Goal: Book appointment/travel/reservation

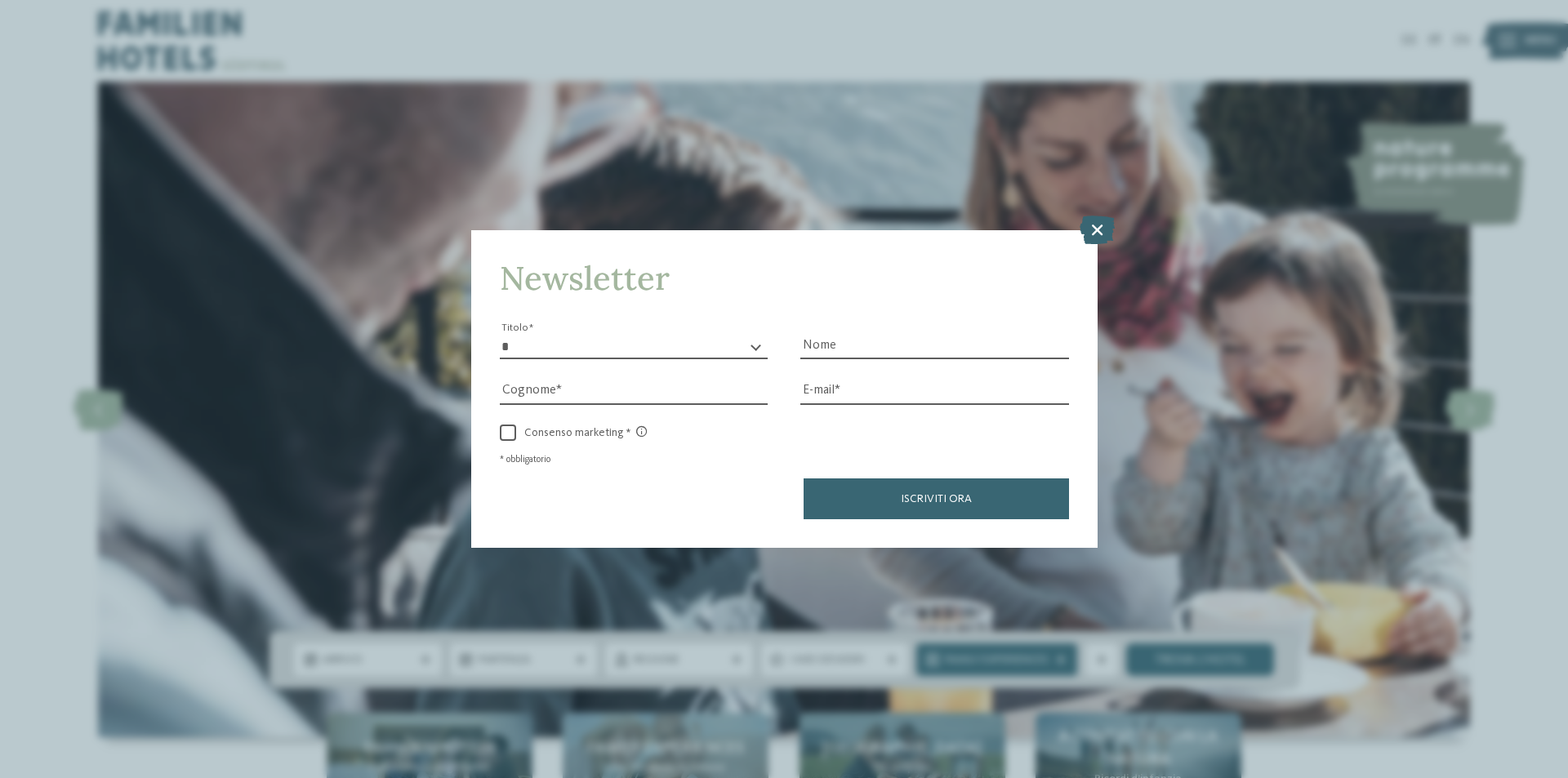
drag, startPoint x: 1096, startPoint y: 220, endPoint x: 956, endPoint y: 231, distance: 140.4
click at [1096, 221] on icon at bounding box center [1097, 229] width 35 height 28
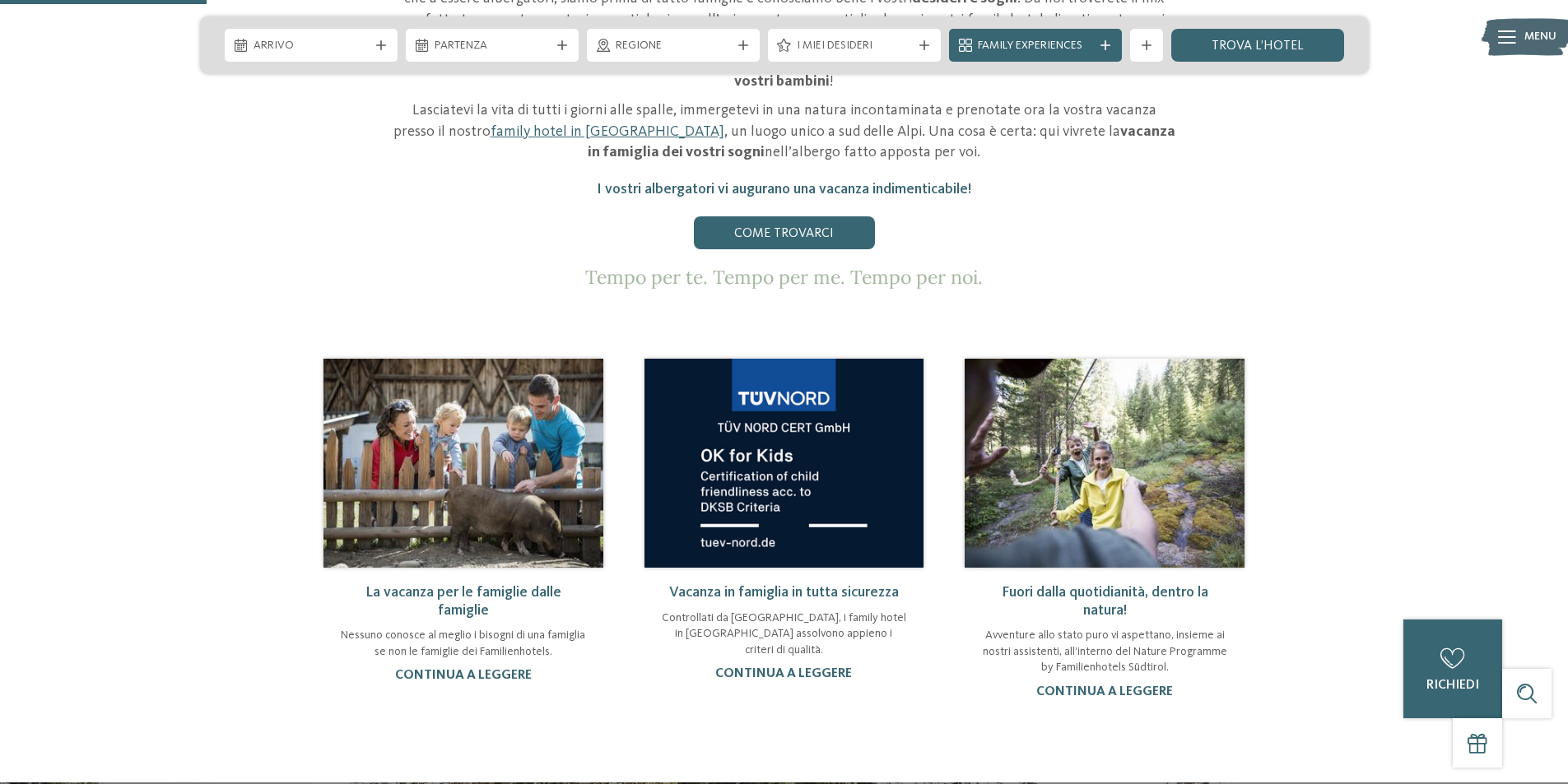
scroll to position [1070, 0]
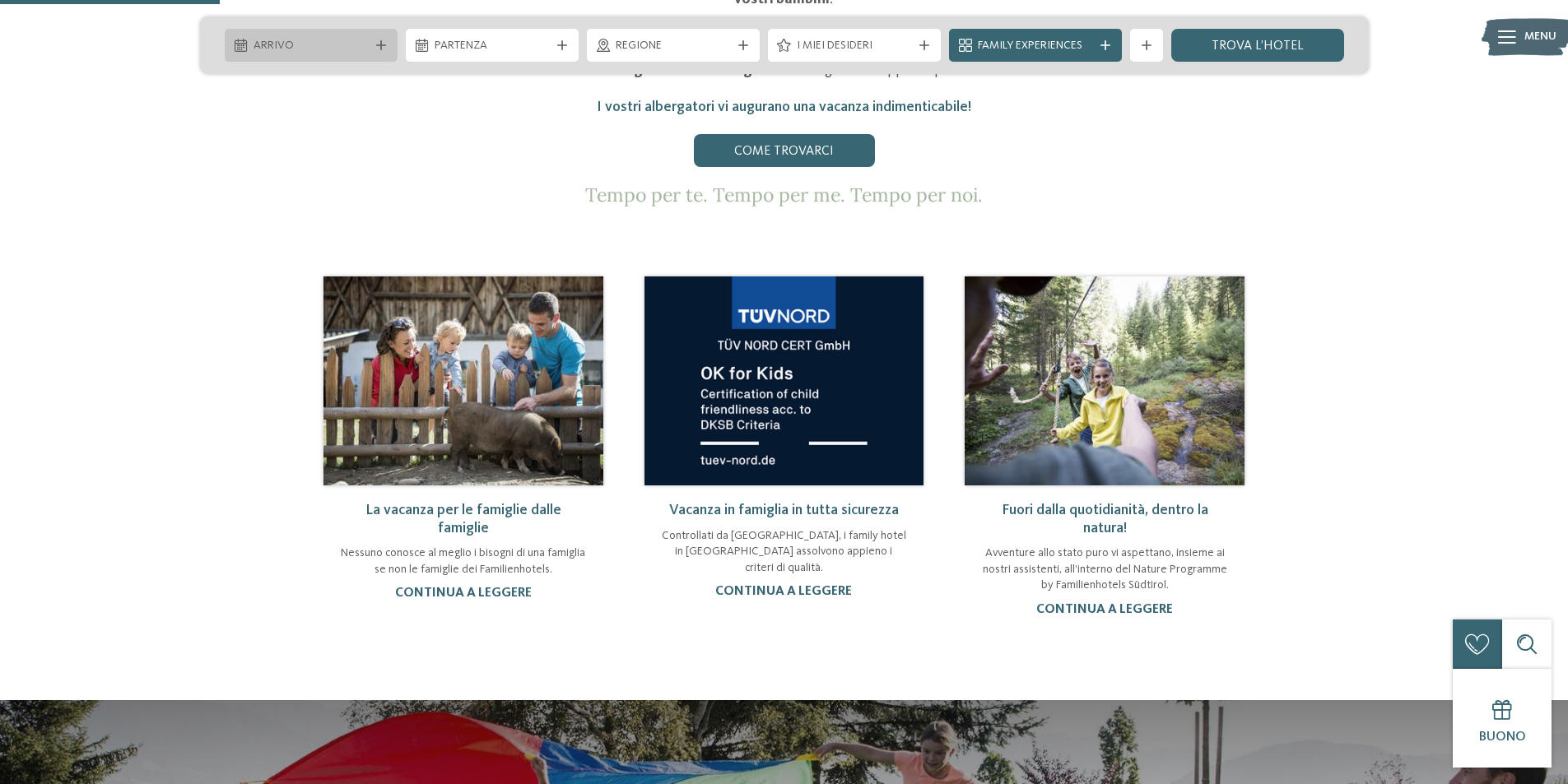
click at [333, 43] on span "Arrivo" at bounding box center [311, 46] width 115 height 16
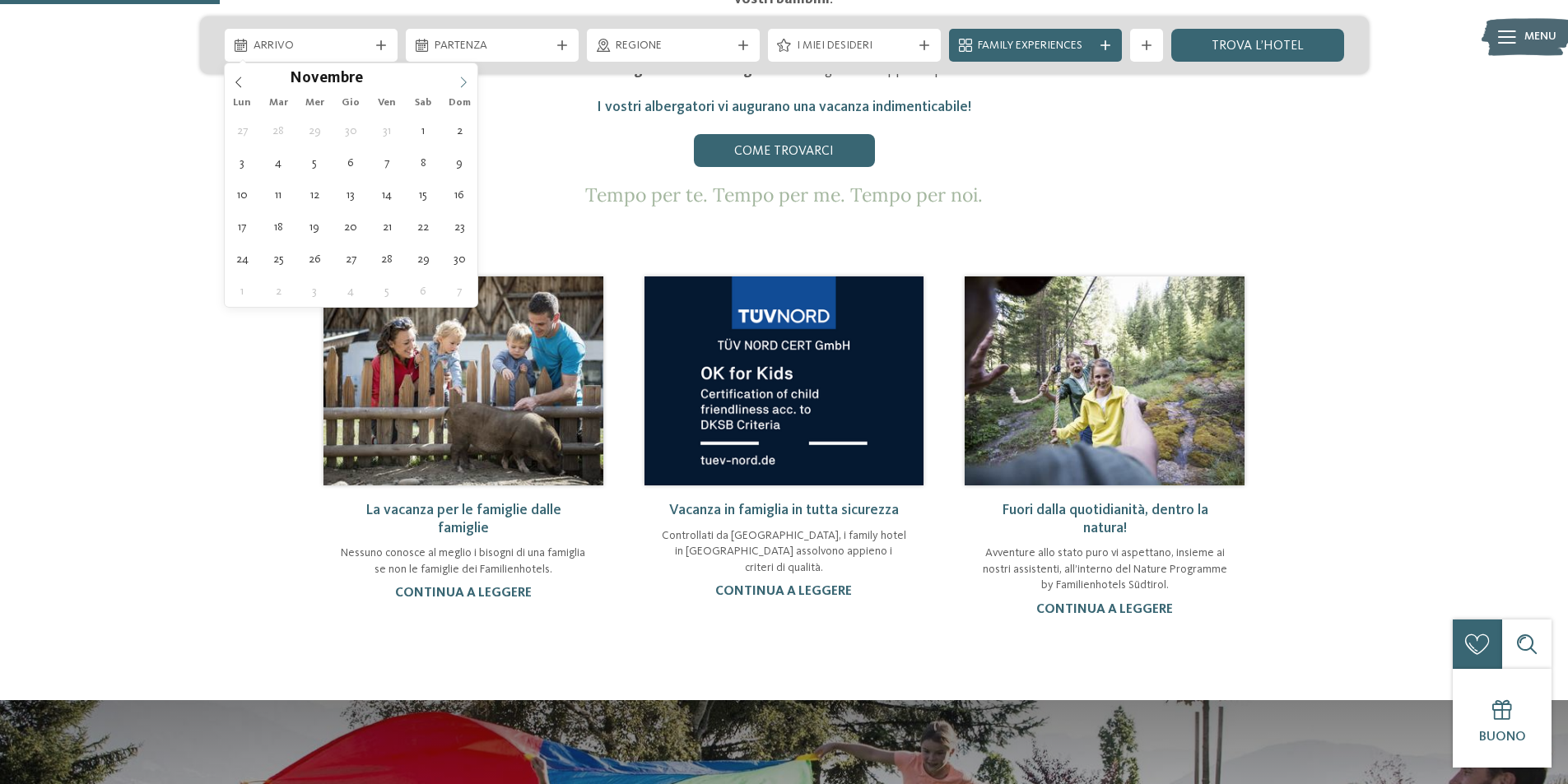
click at [457, 80] on span at bounding box center [464, 77] width 28 height 28
type input "****"
click at [457, 80] on span at bounding box center [464, 77] width 28 height 28
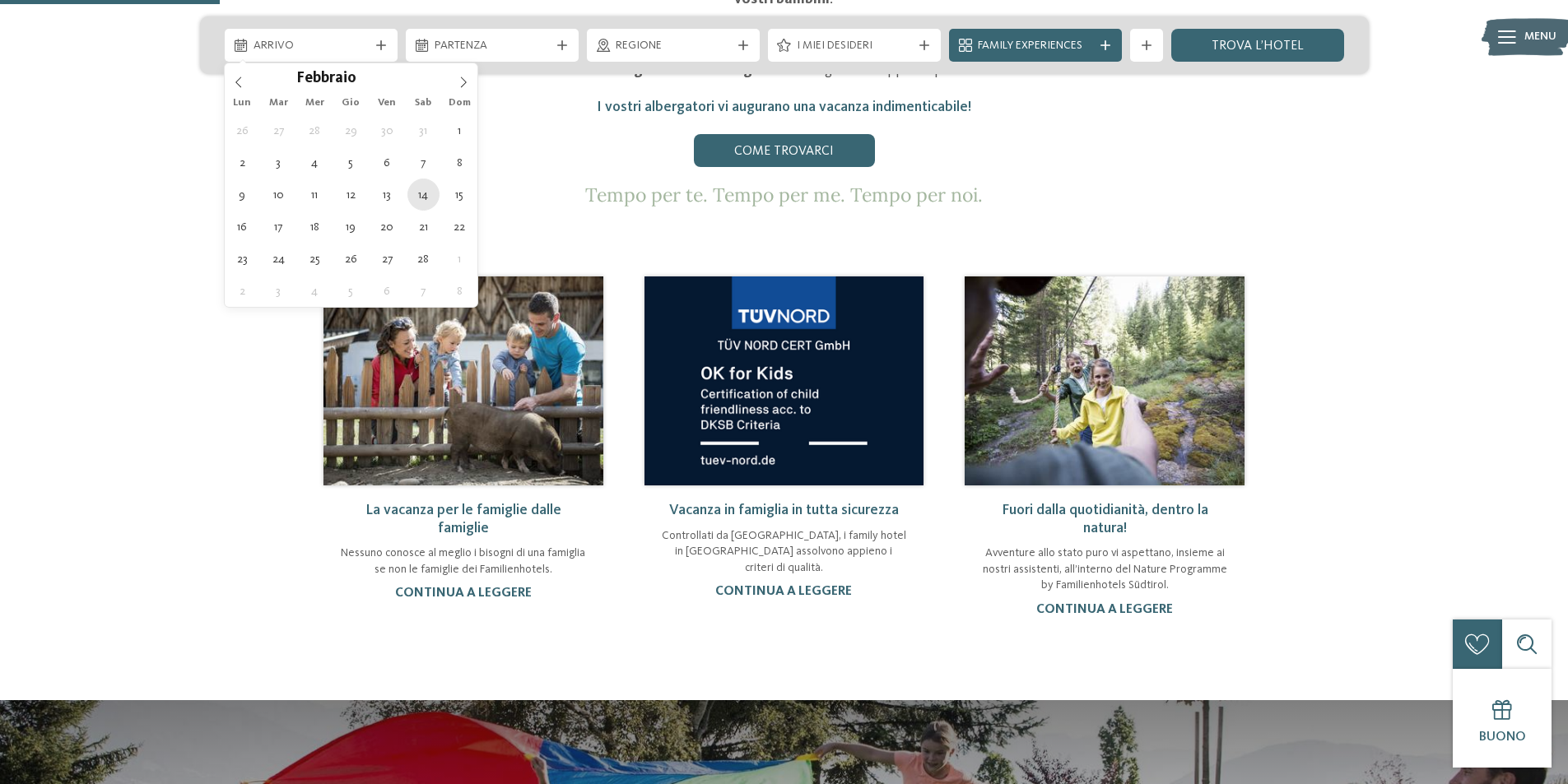
type div "[DATE]"
type input "****"
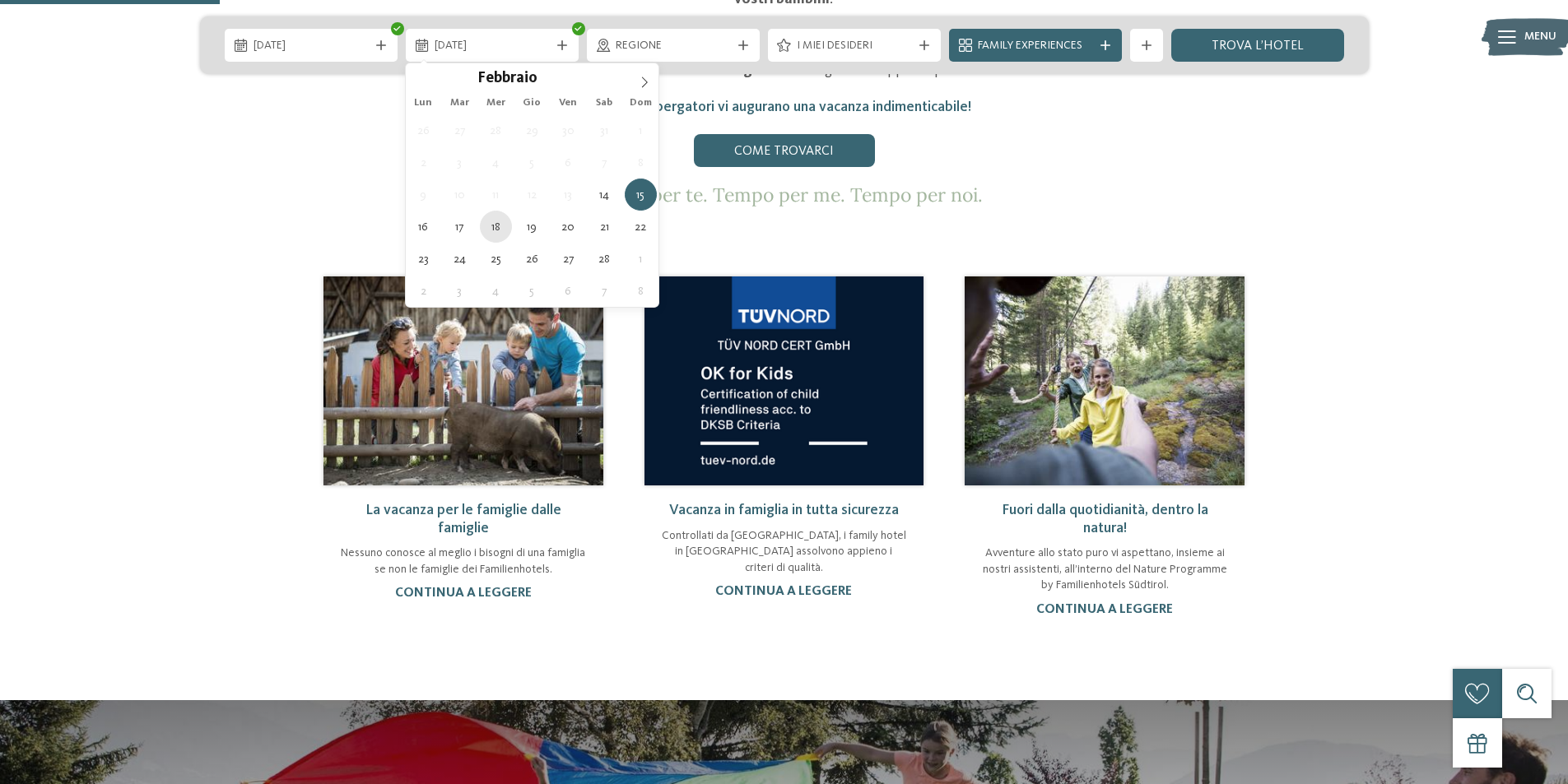
type div "[DATE]"
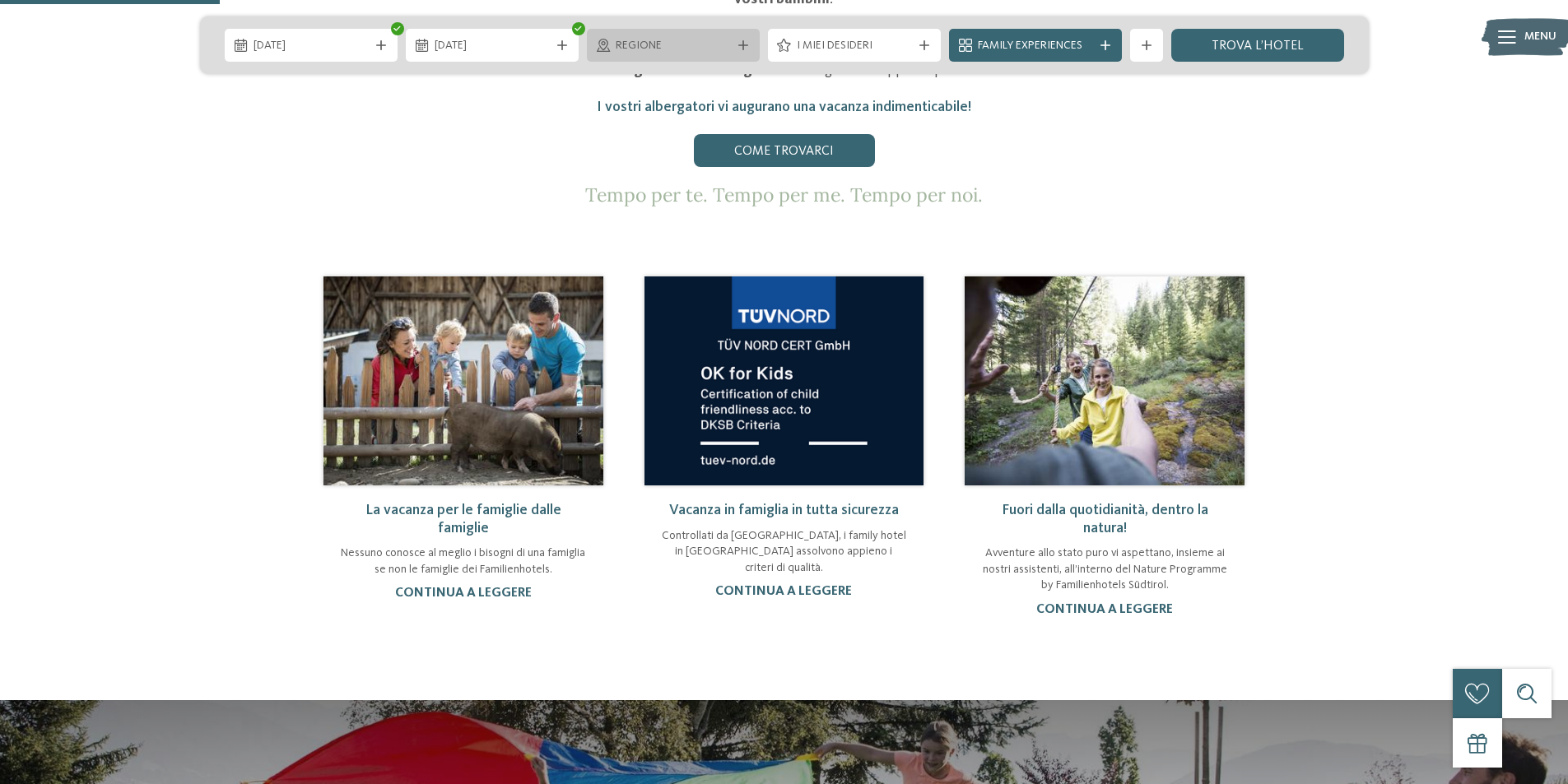
click at [671, 40] on span "Regione" at bounding box center [673, 46] width 115 height 16
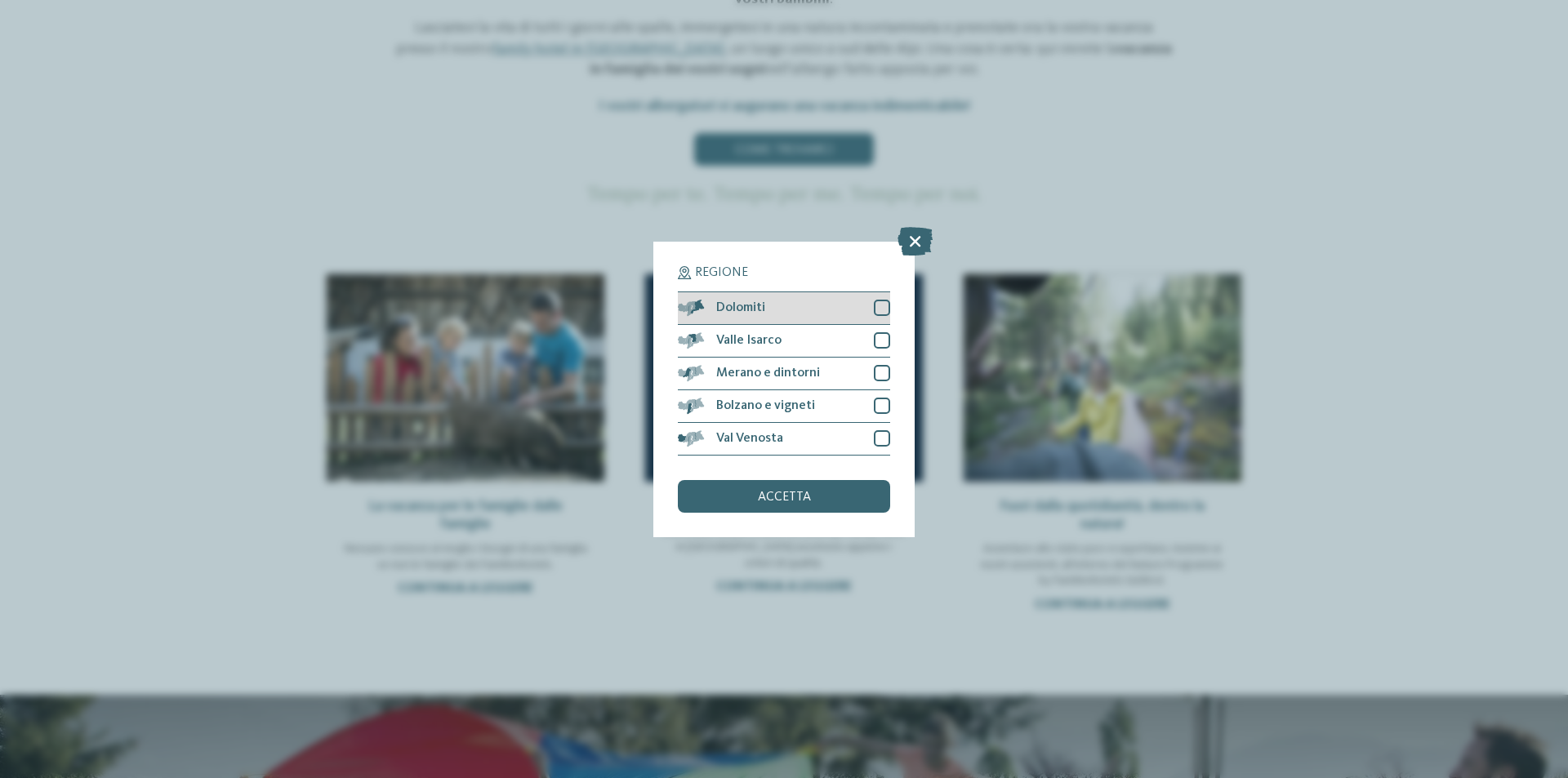
click at [879, 307] on div at bounding box center [881, 308] width 16 height 16
click at [889, 333] on div at bounding box center [881, 340] width 16 height 16
click at [799, 506] on div "accetta" at bounding box center [784, 496] width 212 height 33
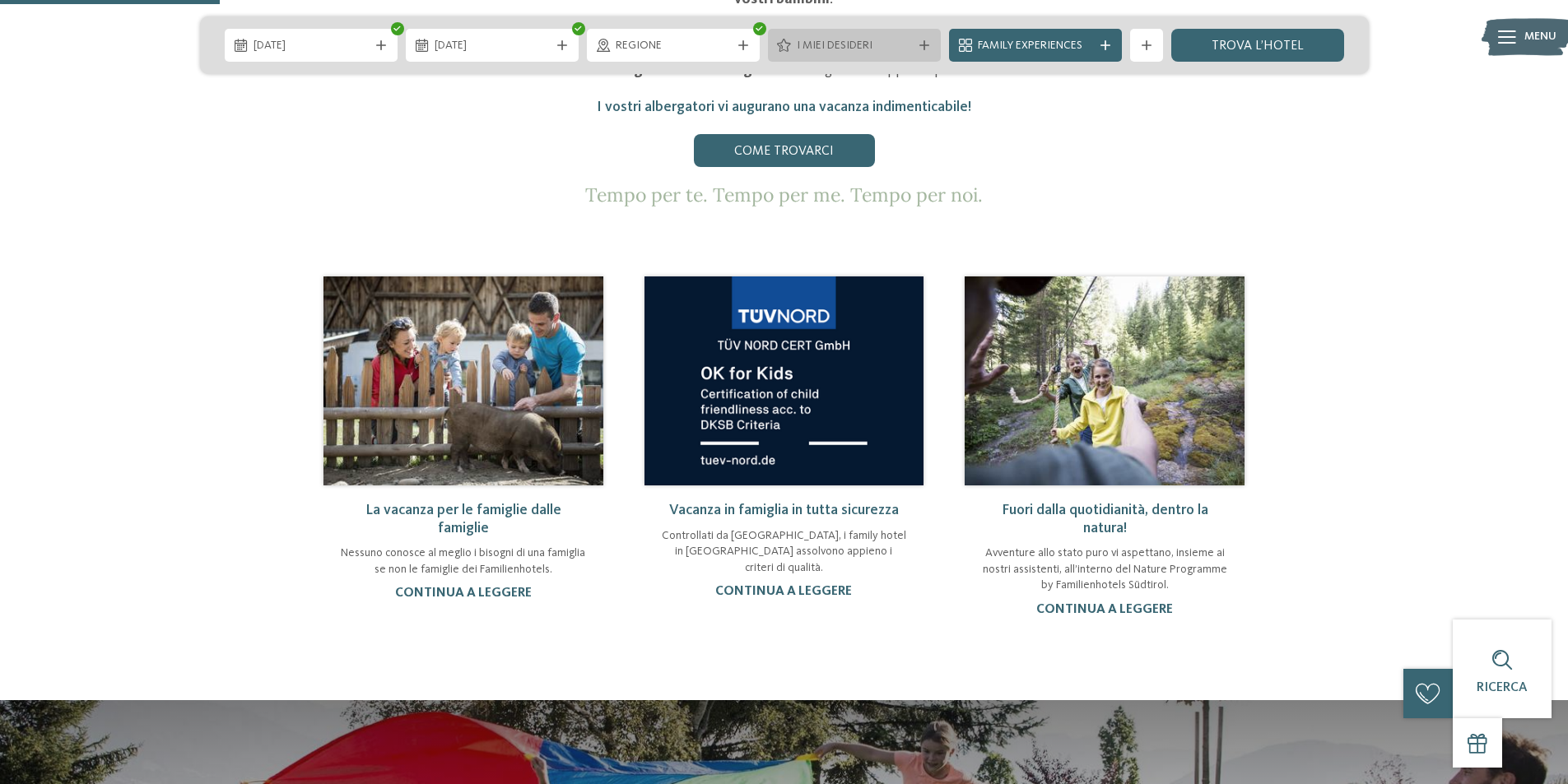
click at [881, 49] on span "I miei desideri" at bounding box center [854, 46] width 115 height 16
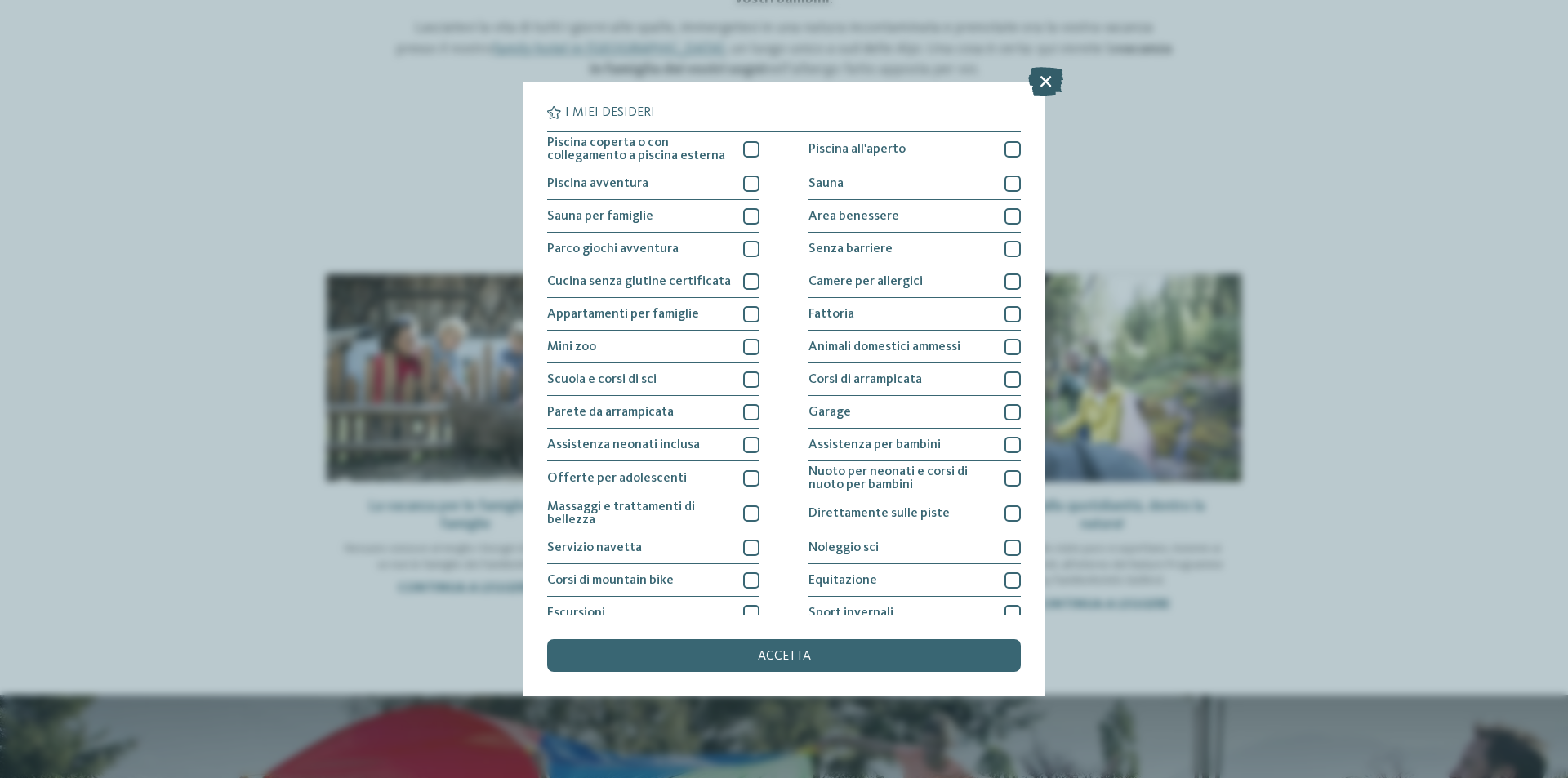
click at [1052, 82] on icon at bounding box center [1045, 81] width 35 height 28
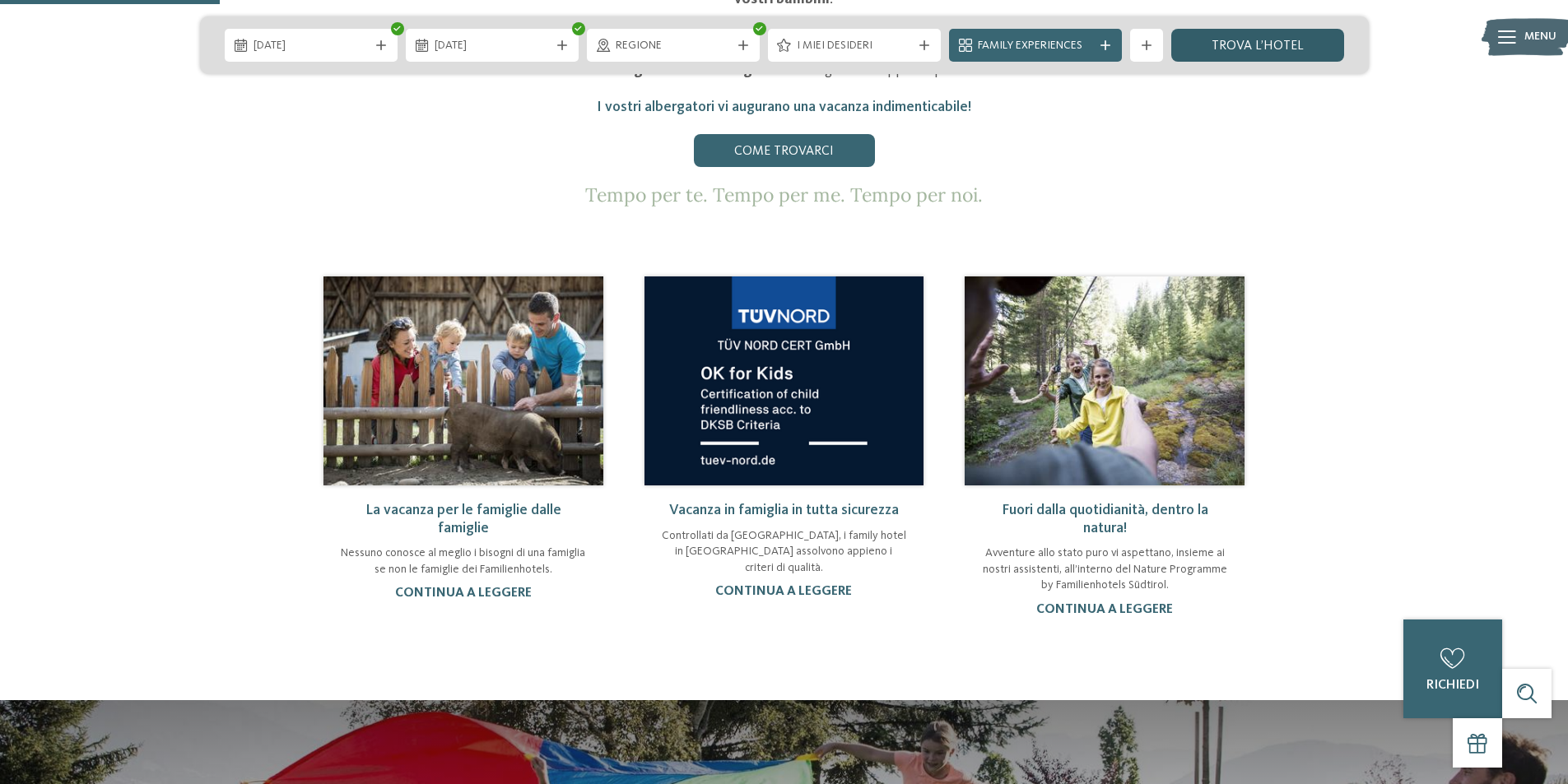
click at [1211, 42] on link "trova l’hotel" at bounding box center [1257, 45] width 173 height 33
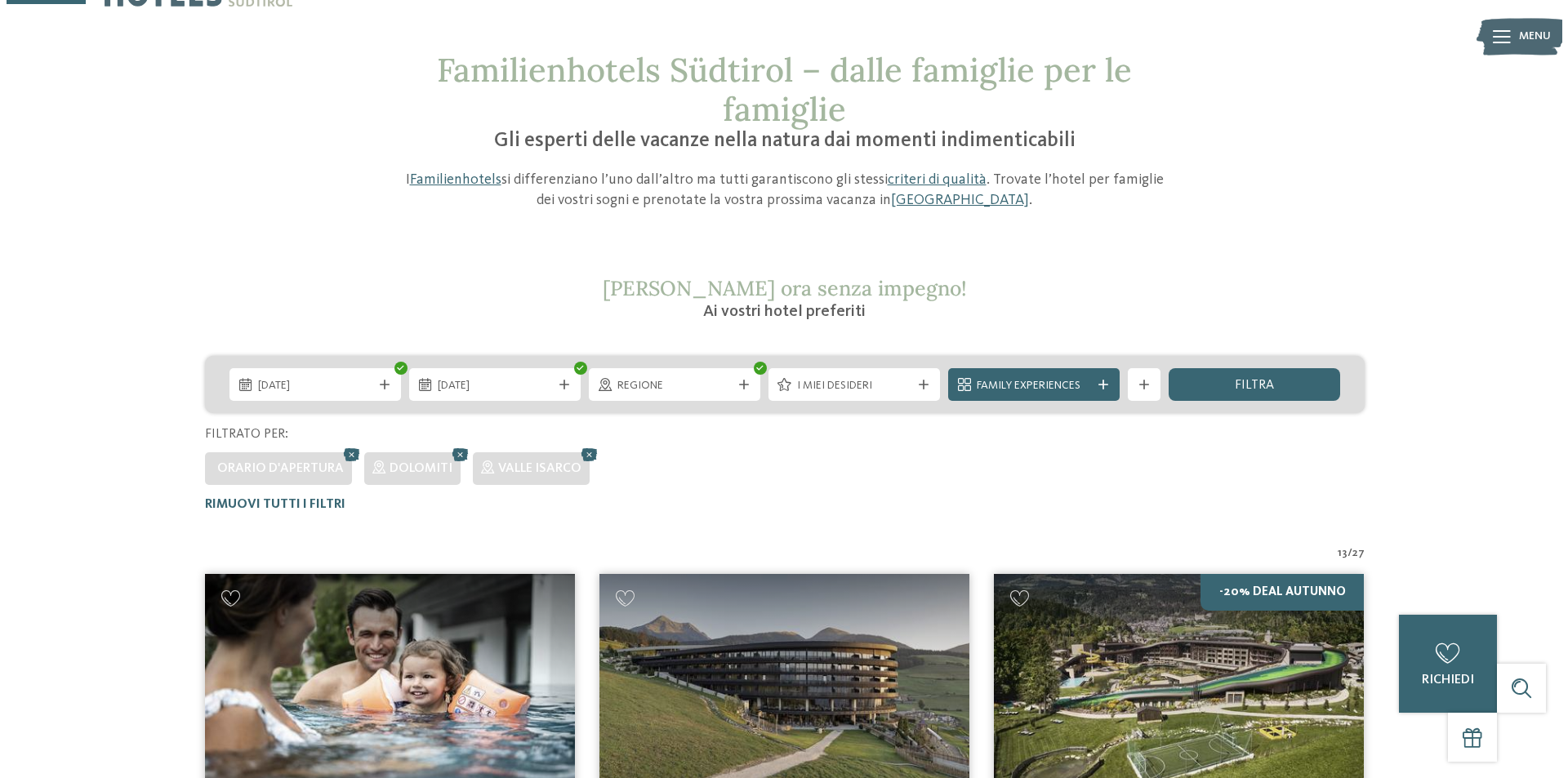
scroll to position [46, 0]
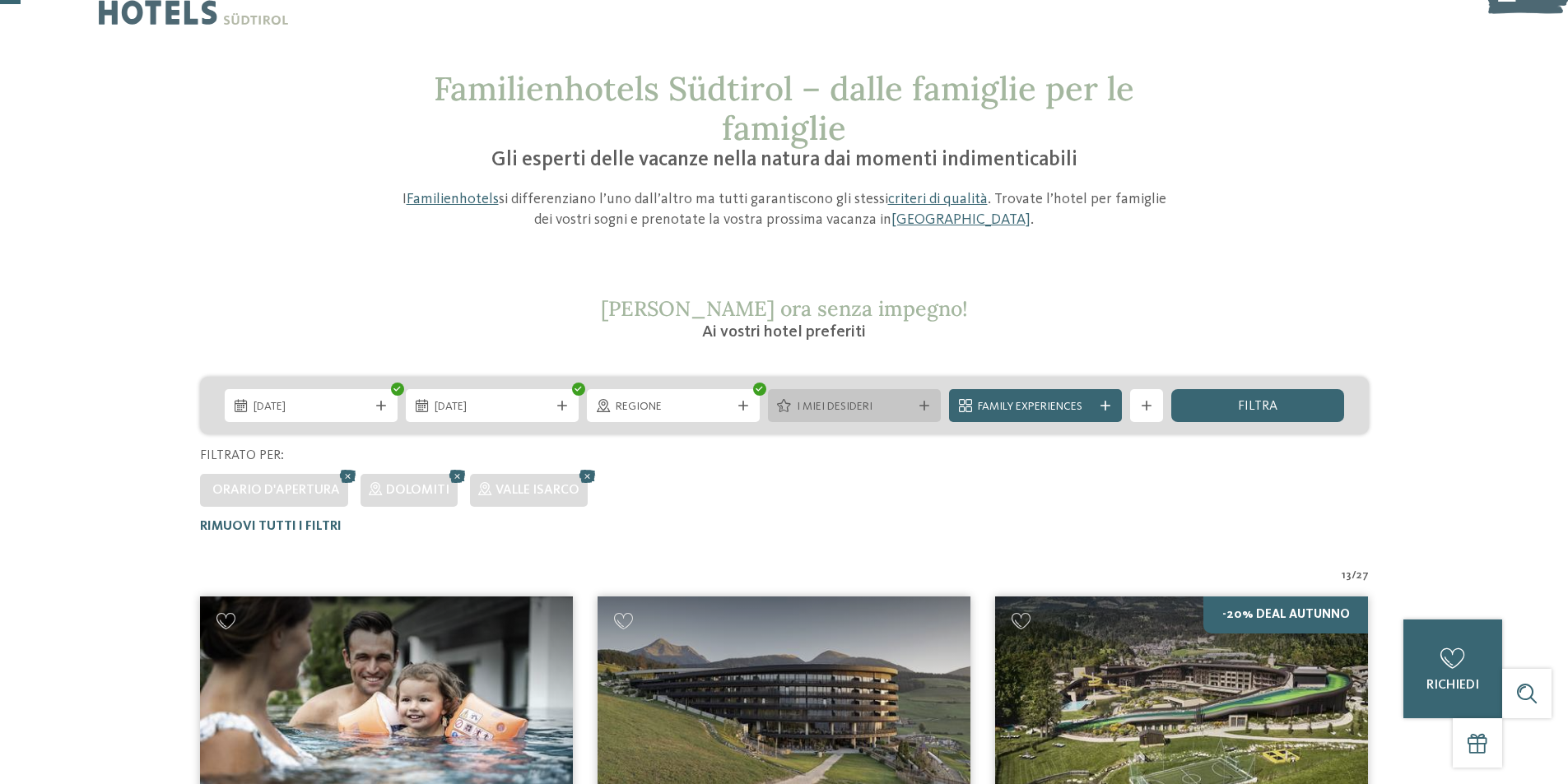
click at [923, 395] on div "I miei desideri" at bounding box center [853, 405] width 173 height 33
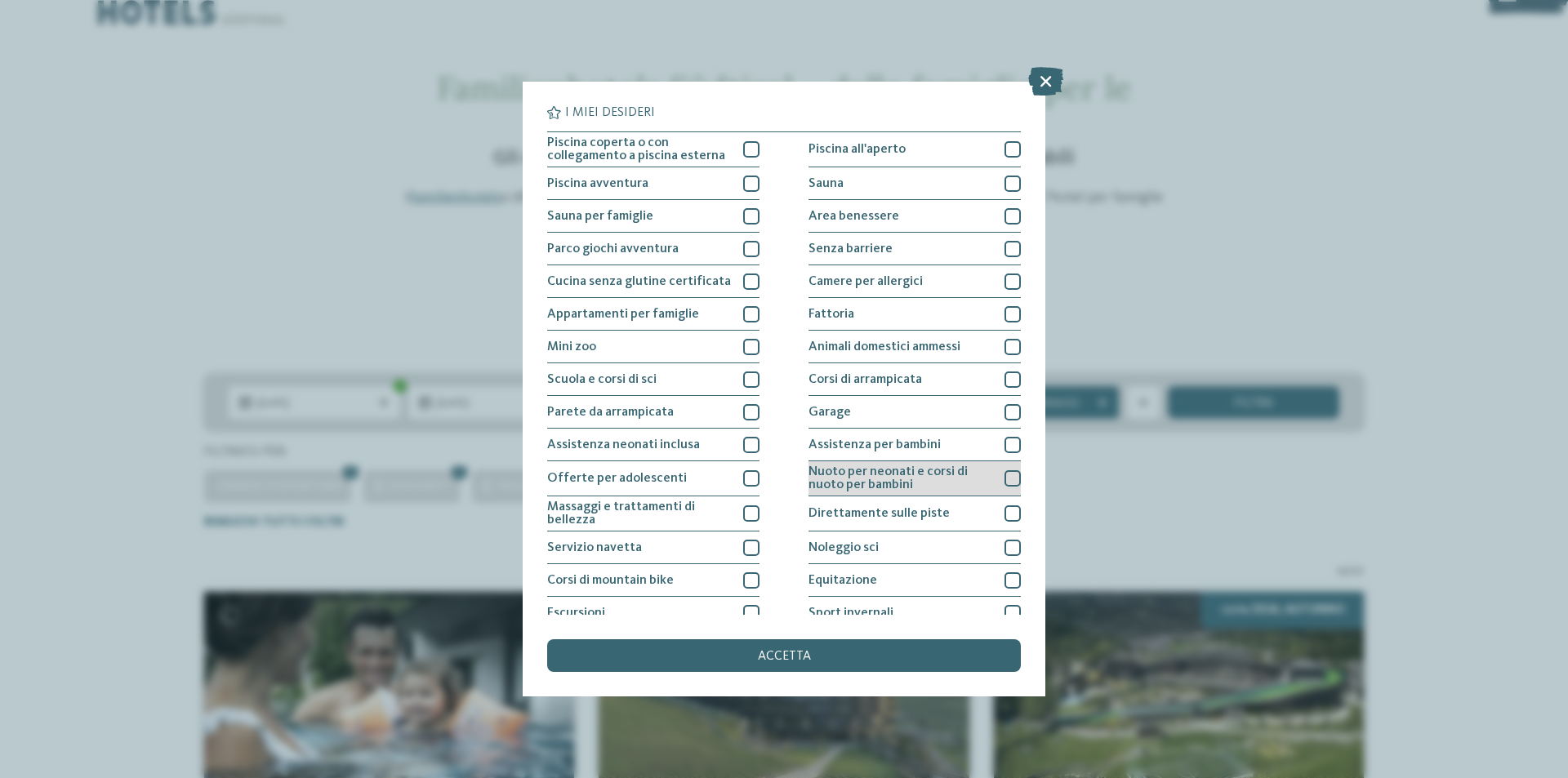
scroll to position [80, 0]
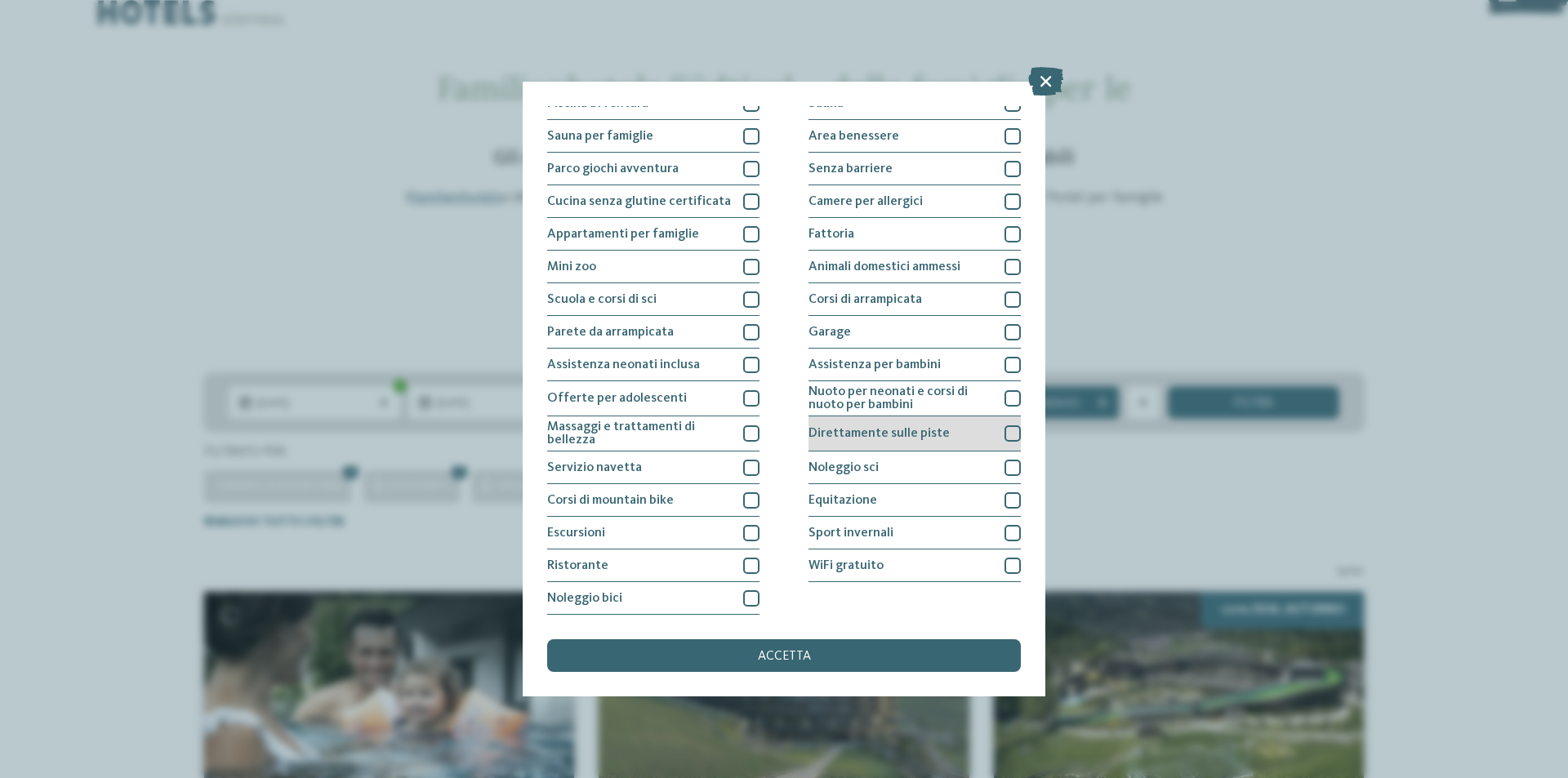
click at [1009, 433] on div at bounding box center [1012, 433] width 16 height 16
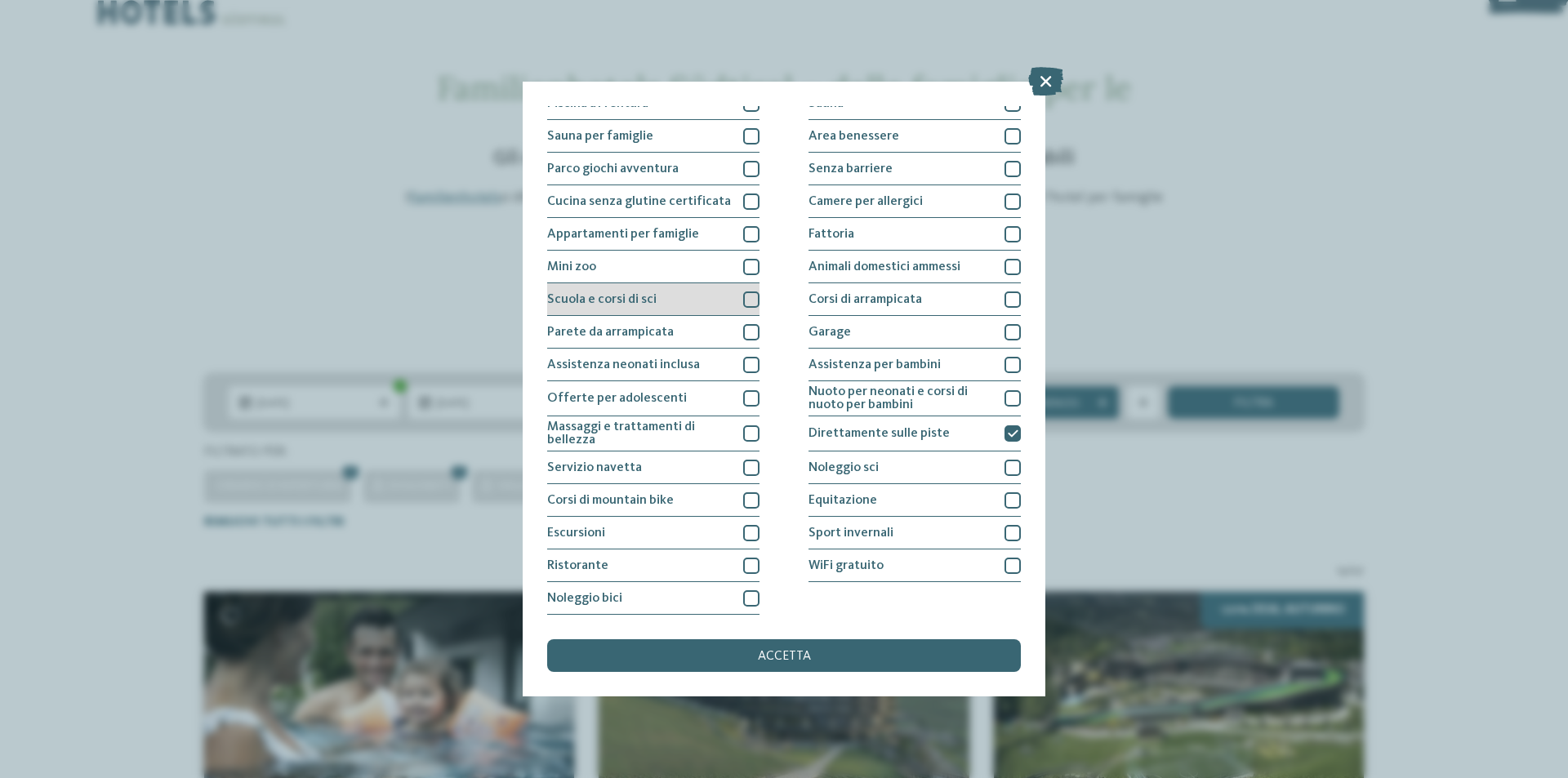
click at [747, 302] on div at bounding box center [751, 299] width 16 height 16
click at [750, 301] on icon at bounding box center [751, 299] width 10 height 9
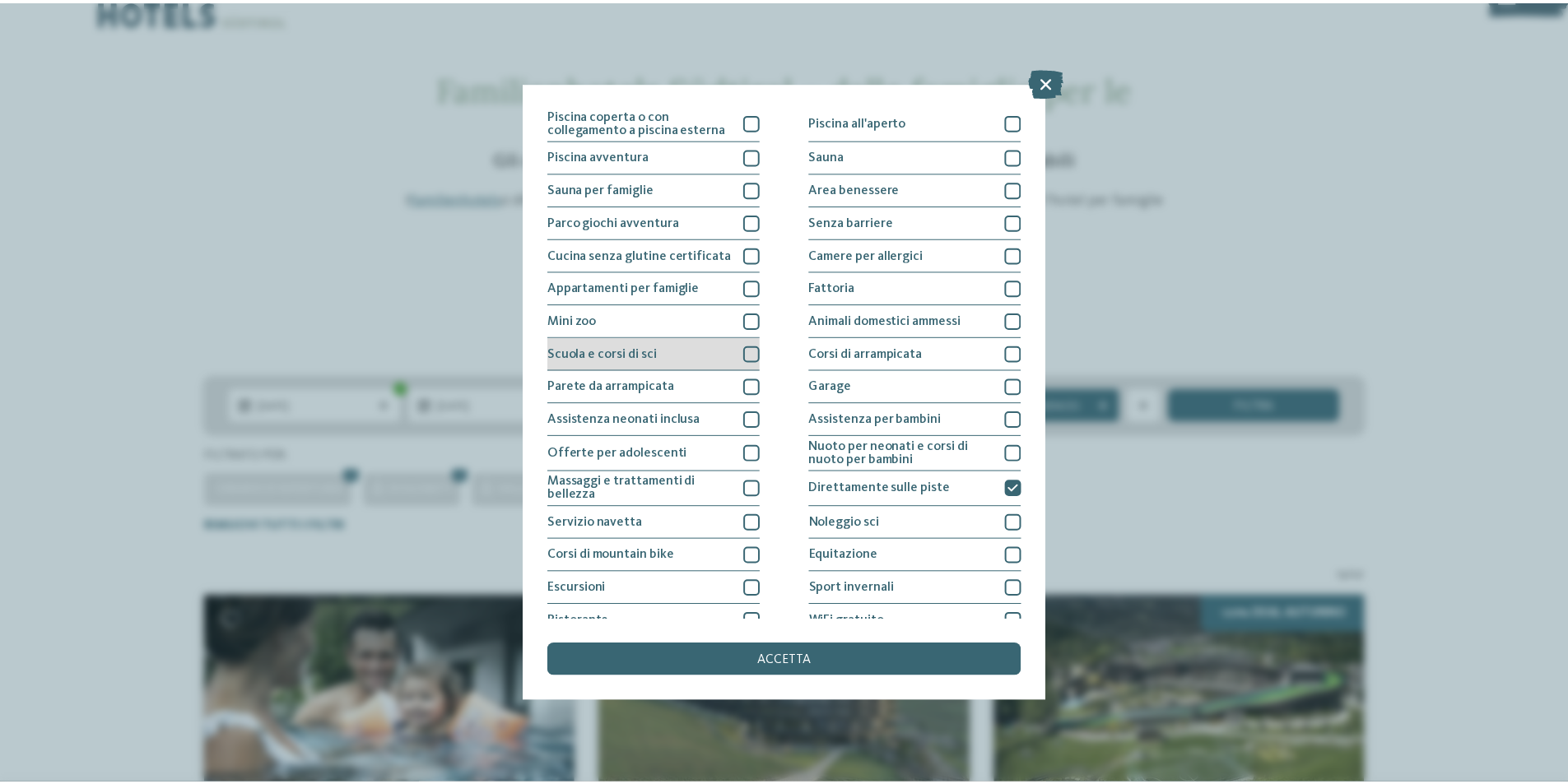
scroll to position [0, 0]
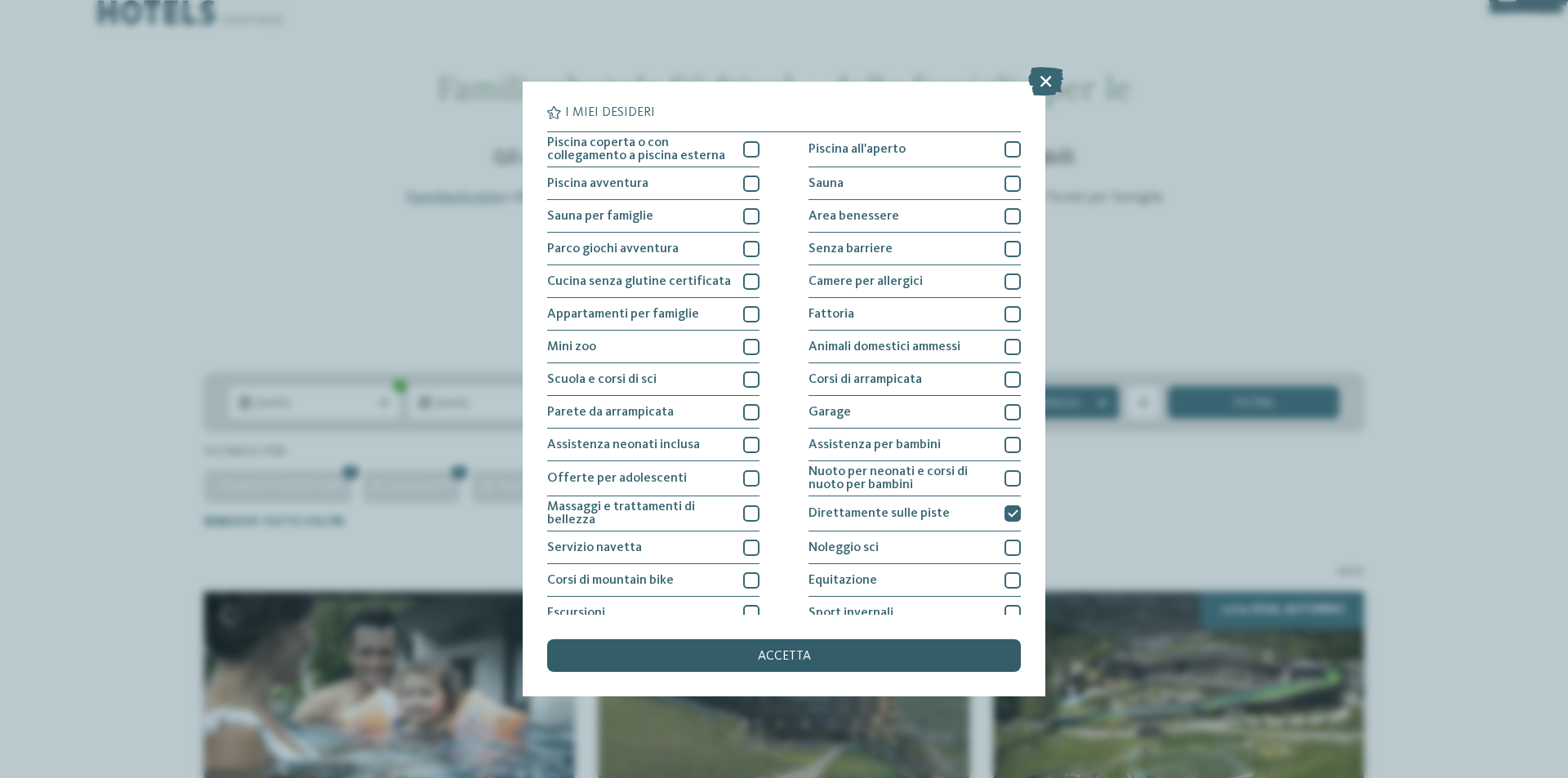
click at [760, 662] on span "accetta" at bounding box center [785, 657] width 53 height 13
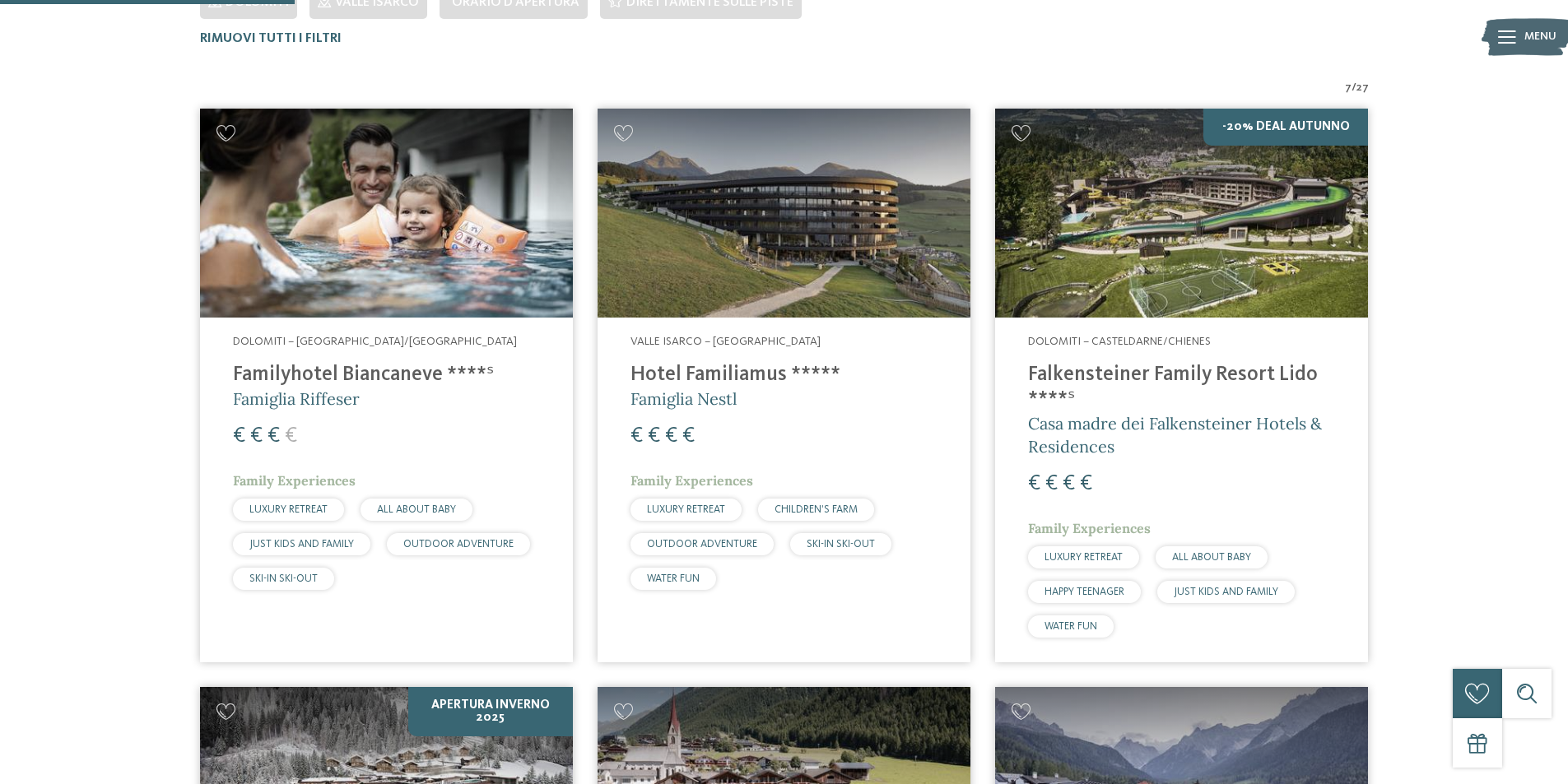
scroll to position [540, 0]
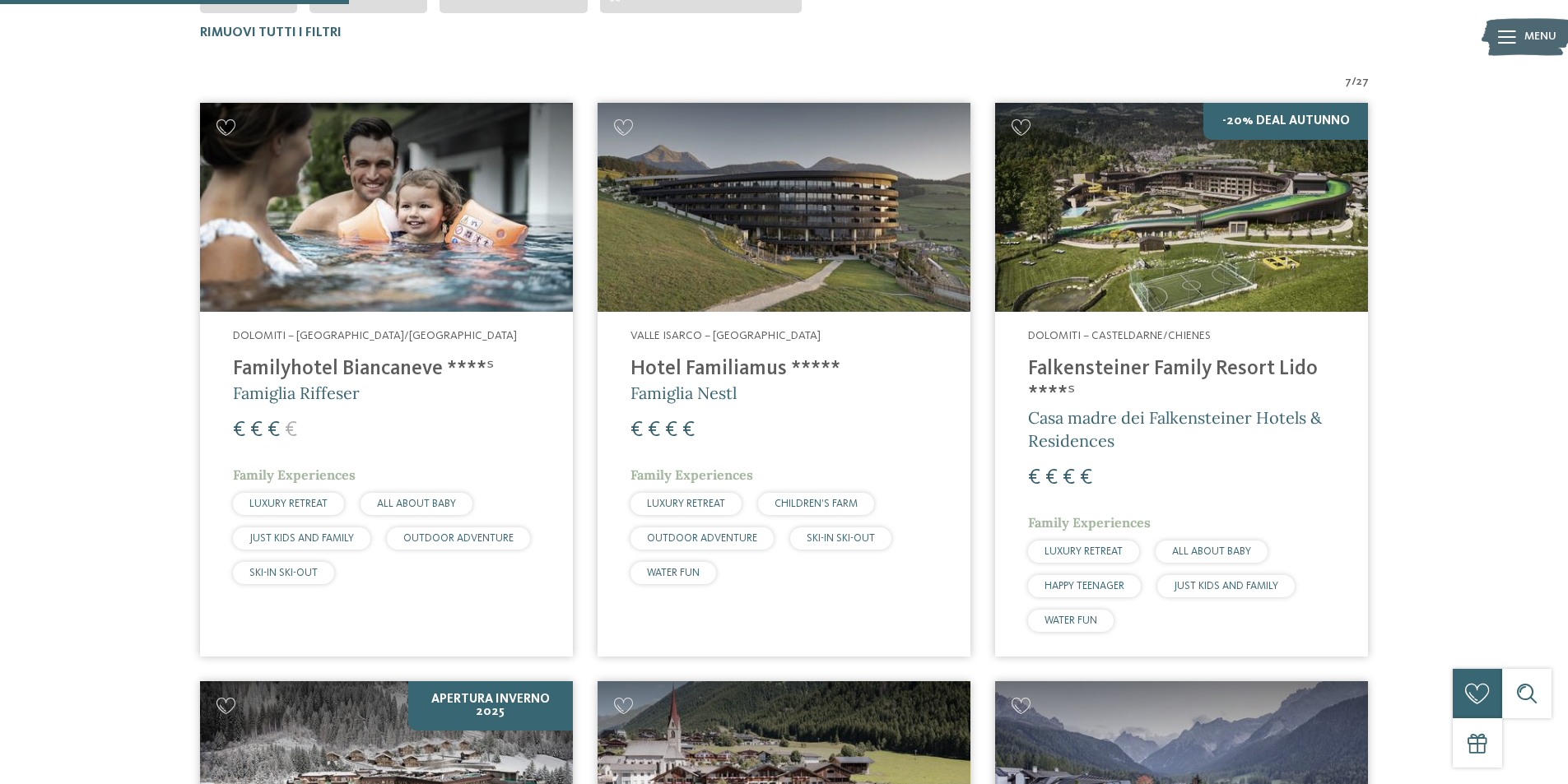
click at [297, 368] on h4 "Familyhotel Biancaneve ****ˢ" at bounding box center [386, 369] width 307 height 24
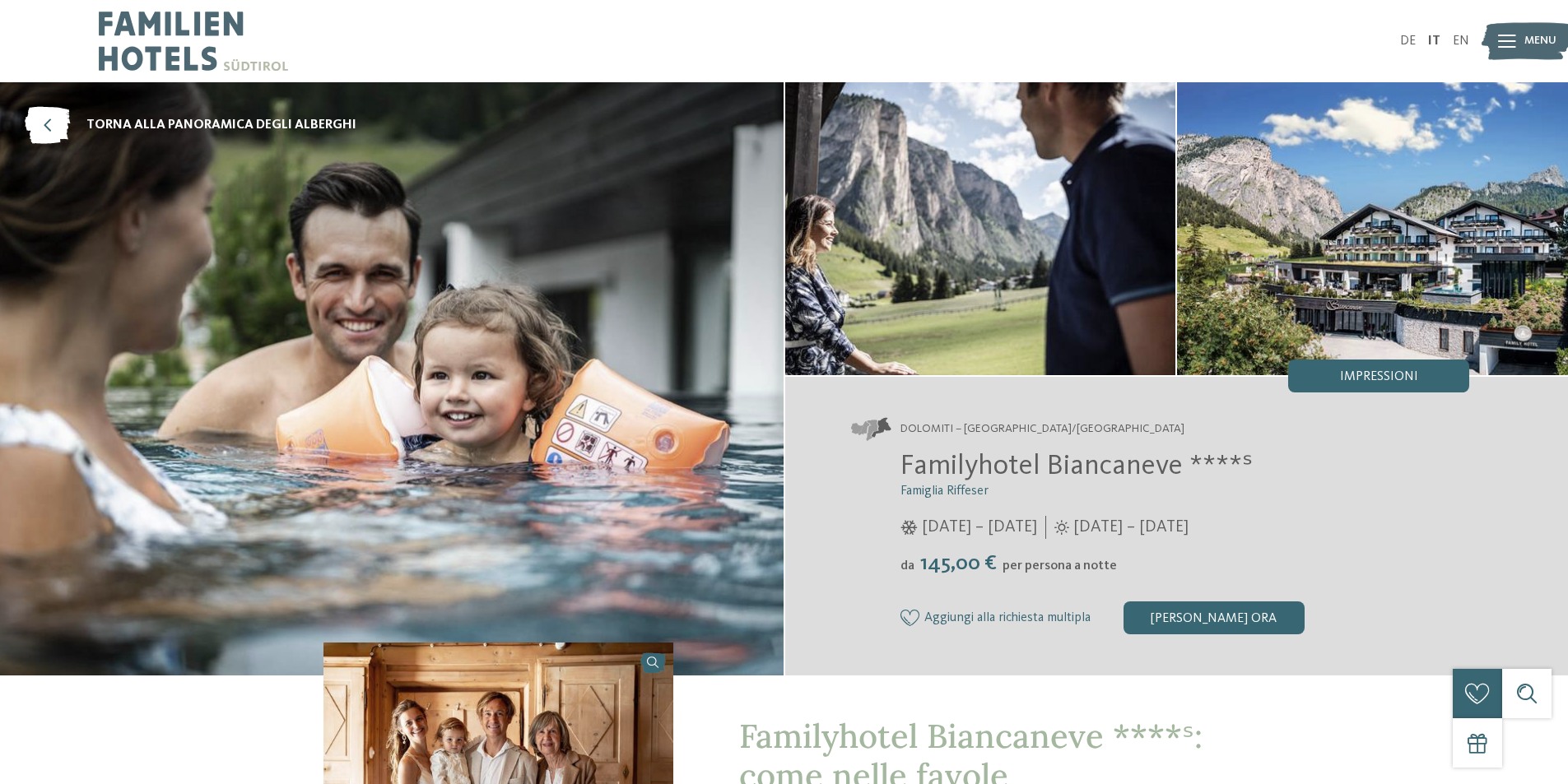
click at [575, 324] on img at bounding box center [392, 379] width 783 height 593
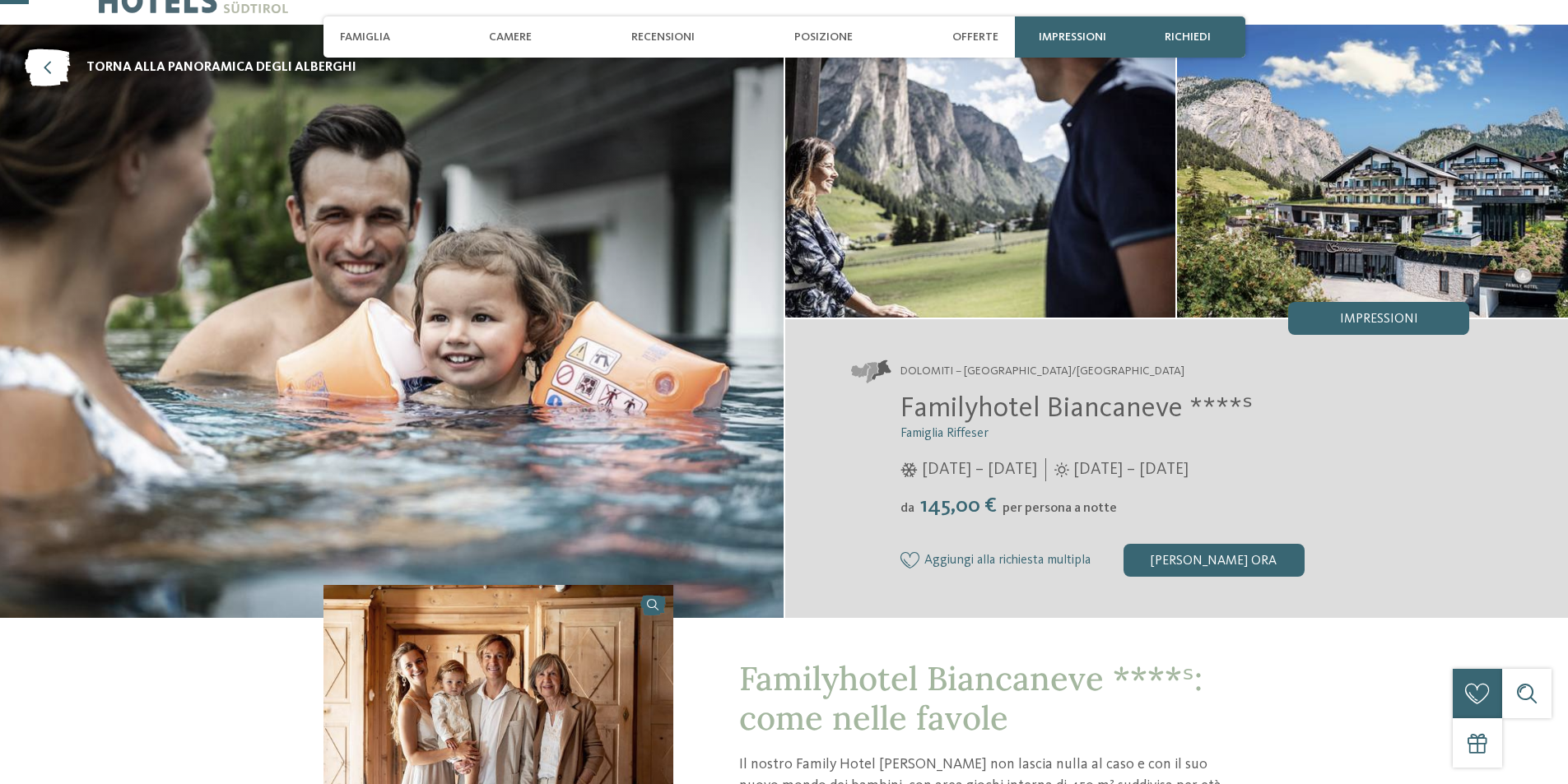
scroll to position [82, 0]
